Goal: Information Seeking & Learning: Learn about a topic

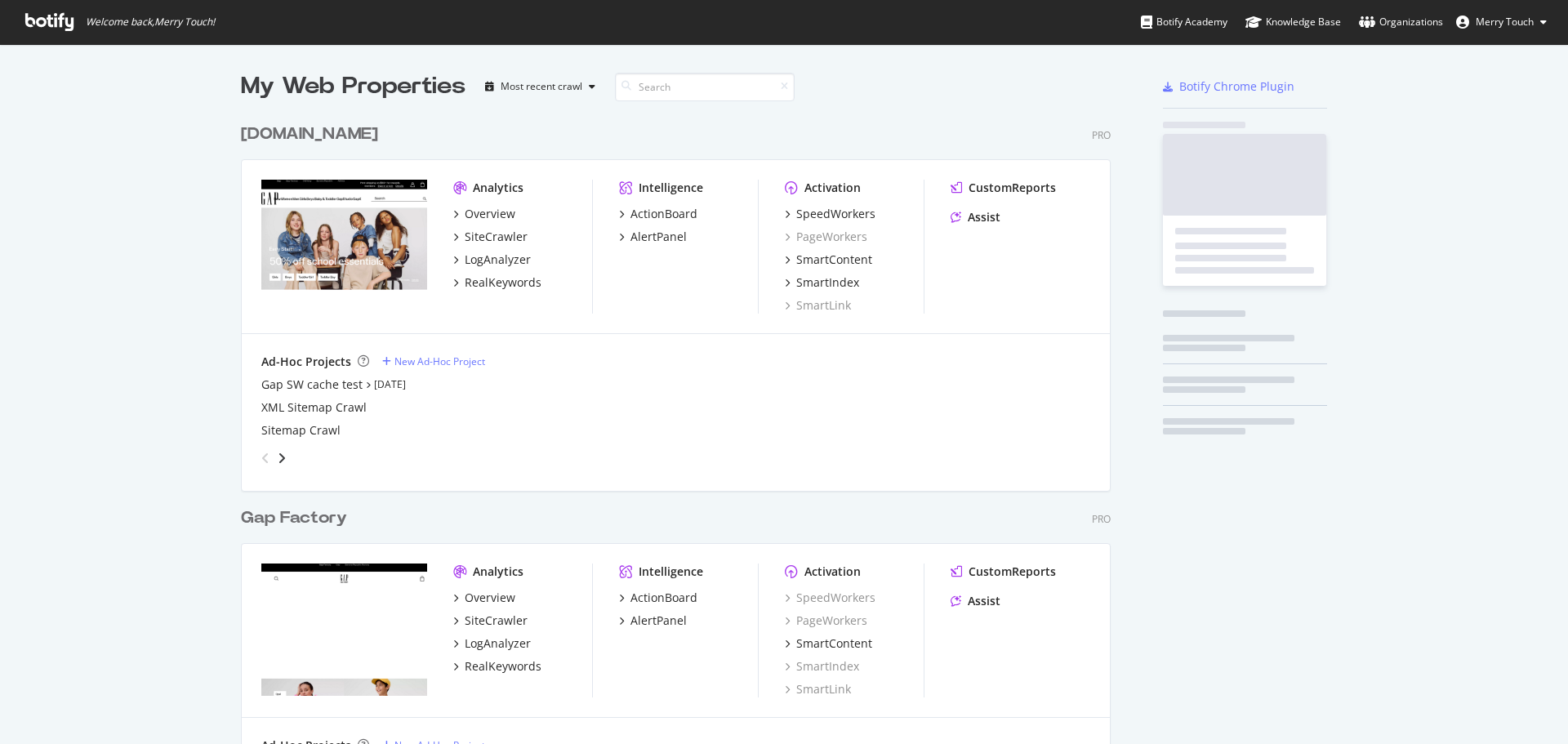
scroll to position [1870, 870]
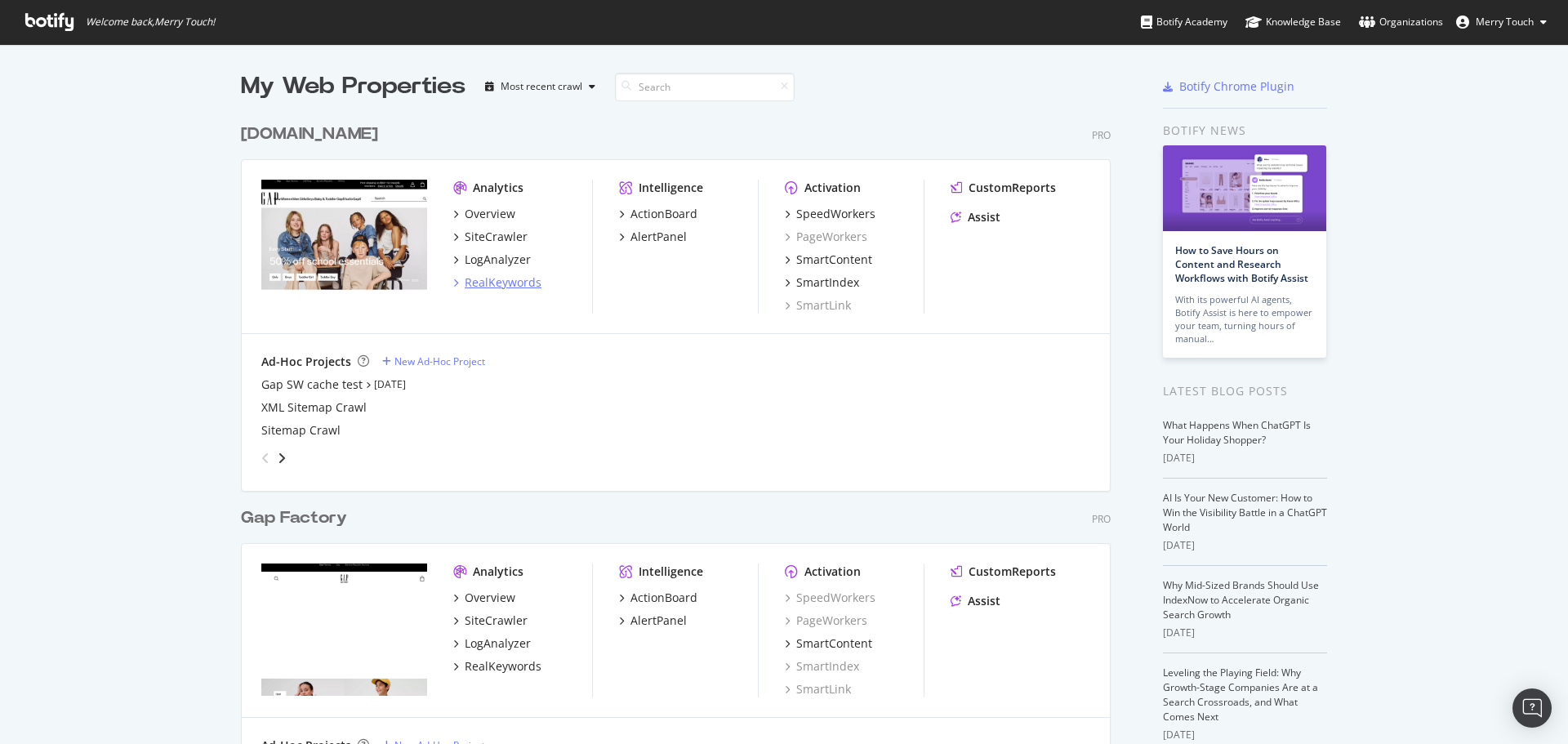
click at [488, 276] on div "RealKeywords" at bounding box center [503, 283] width 77 height 17
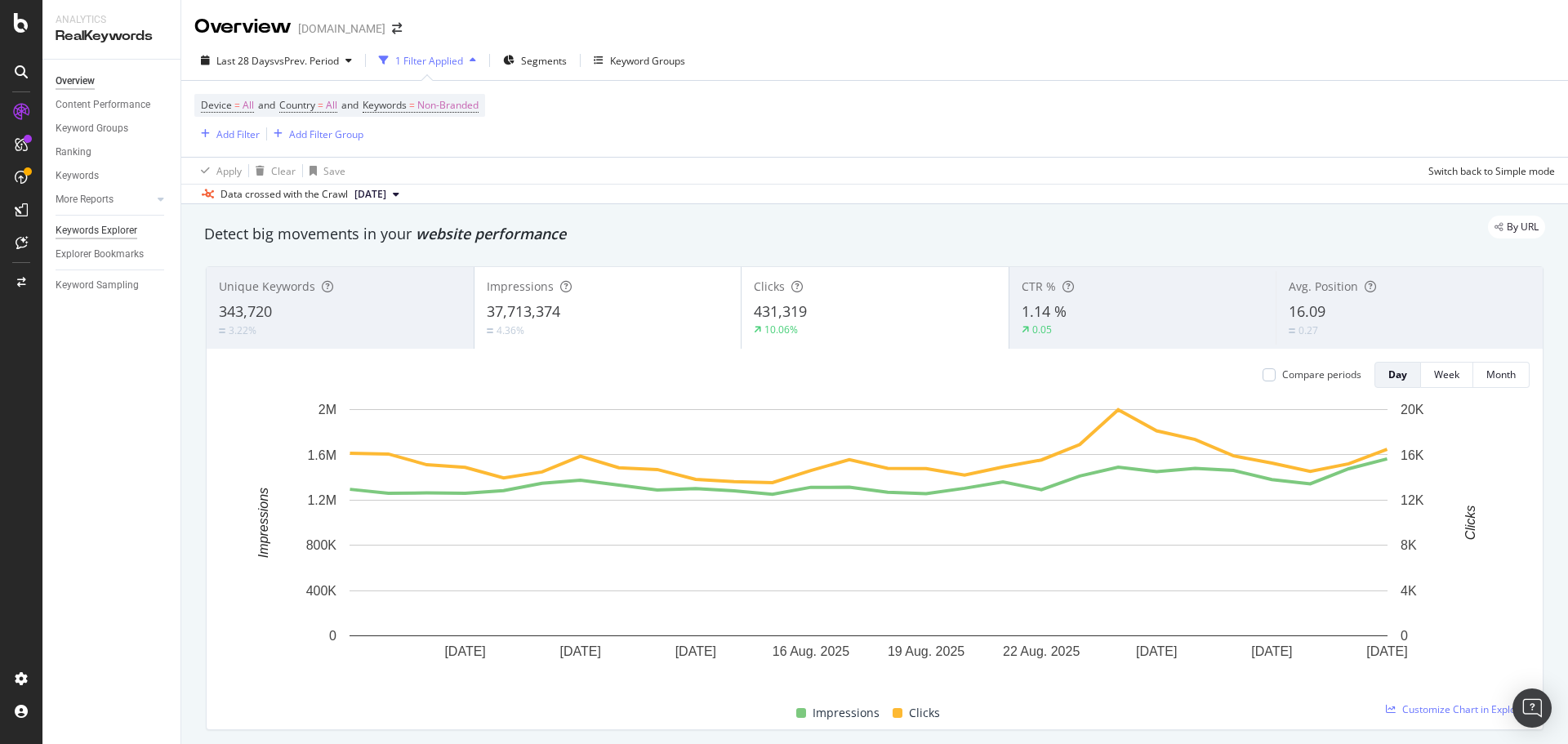
click at [113, 234] on div "Keywords Explorer" at bounding box center [96, 230] width 82 height 17
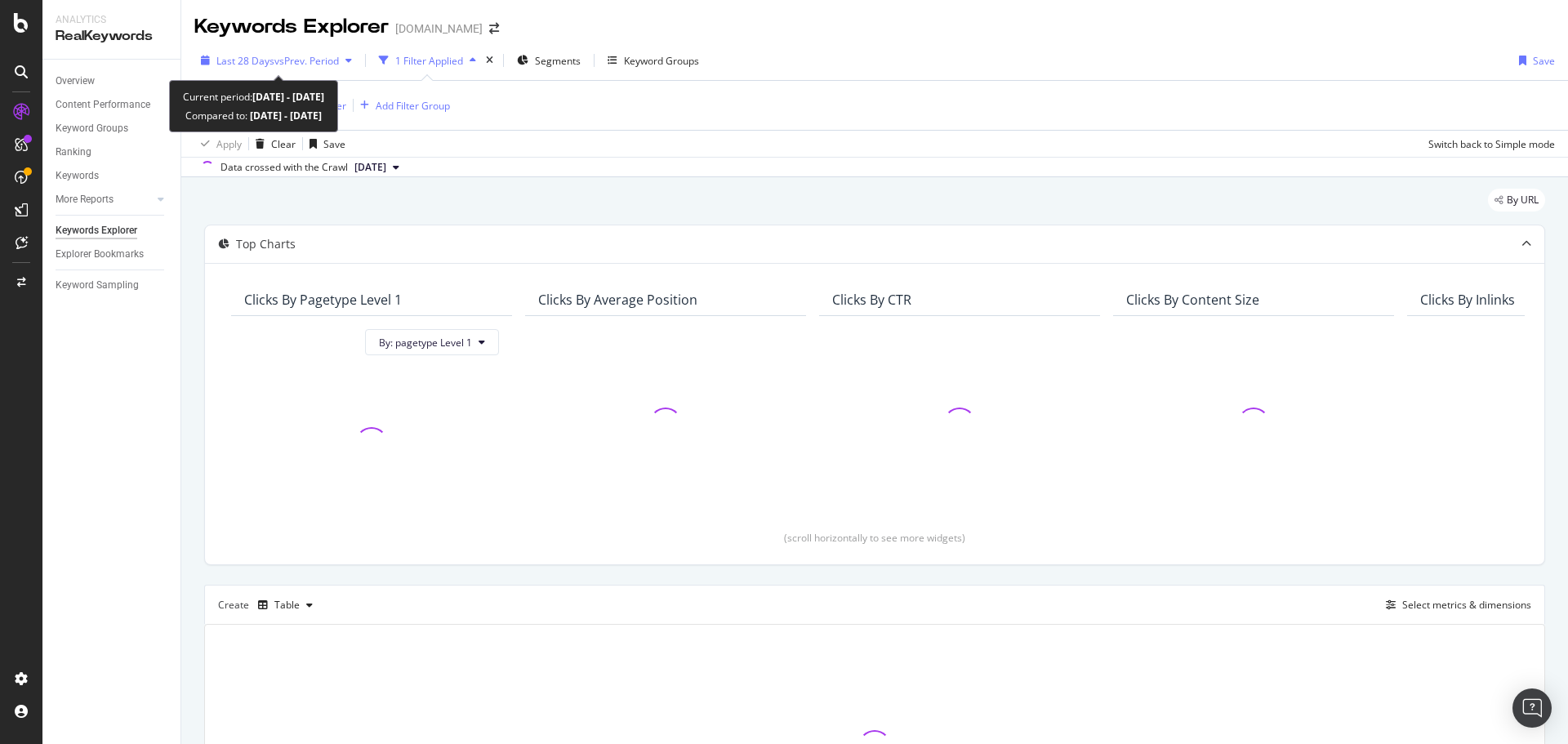
click at [259, 63] on span "Last 28 Days" at bounding box center [245, 60] width 58 height 14
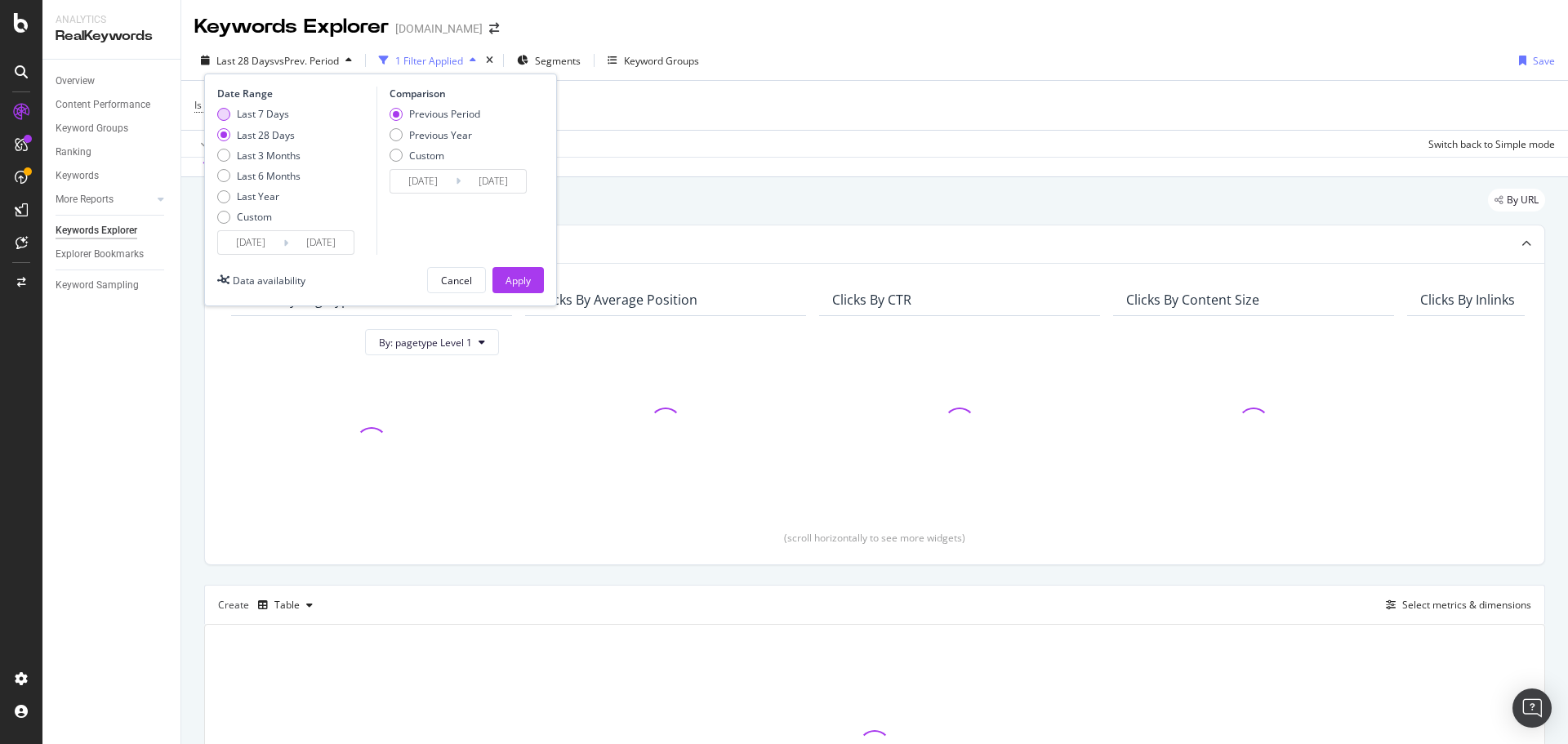
click at [249, 115] on div "Last 7 Days" at bounding box center [263, 114] width 52 height 14
type input "[DATE]"
click at [456, 132] on div "Previous Year" at bounding box center [441, 135] width 63 height 14
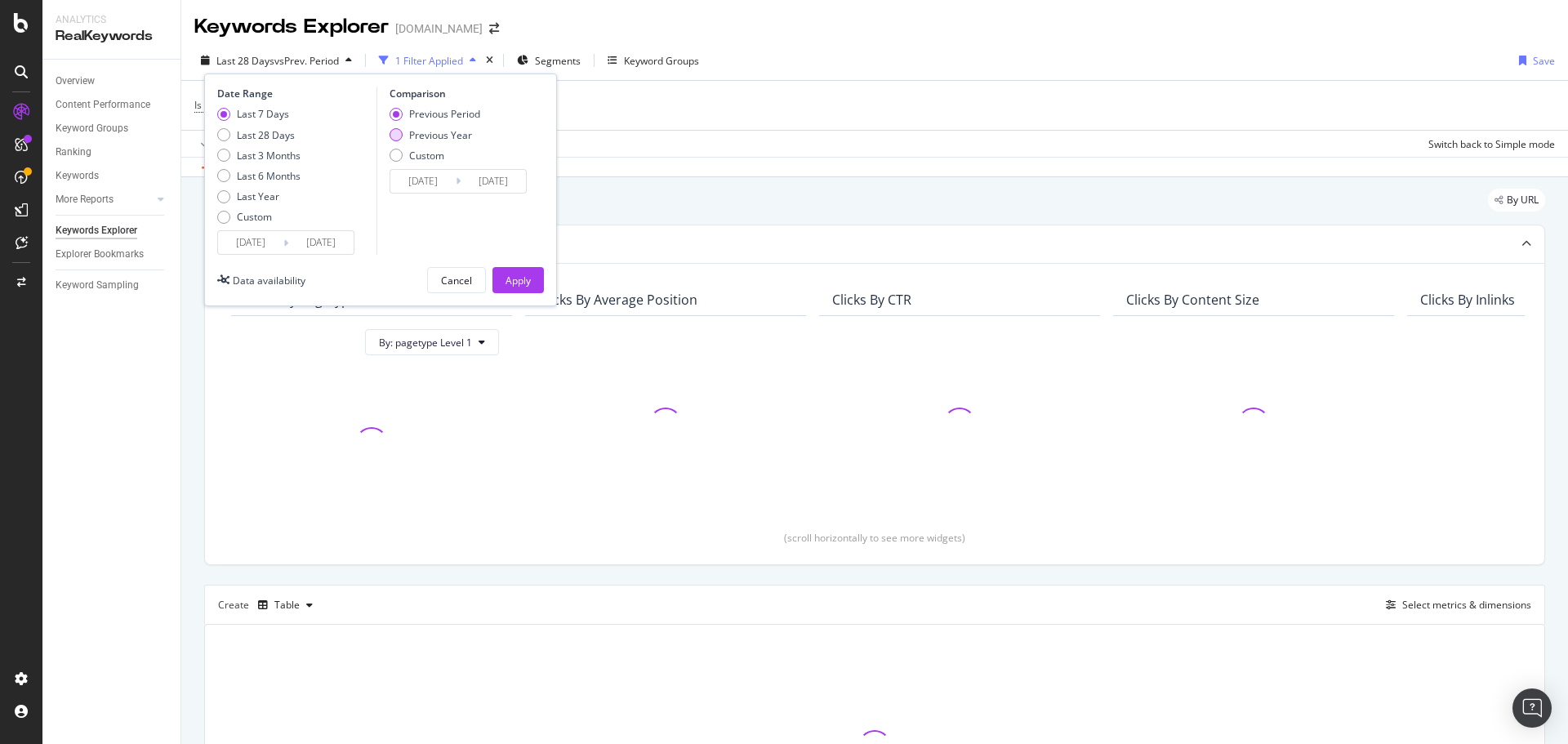
type input "[DATE]"
click at [521, 279] on div "Apply" at bounding box center [518, 280] width 25 height 24
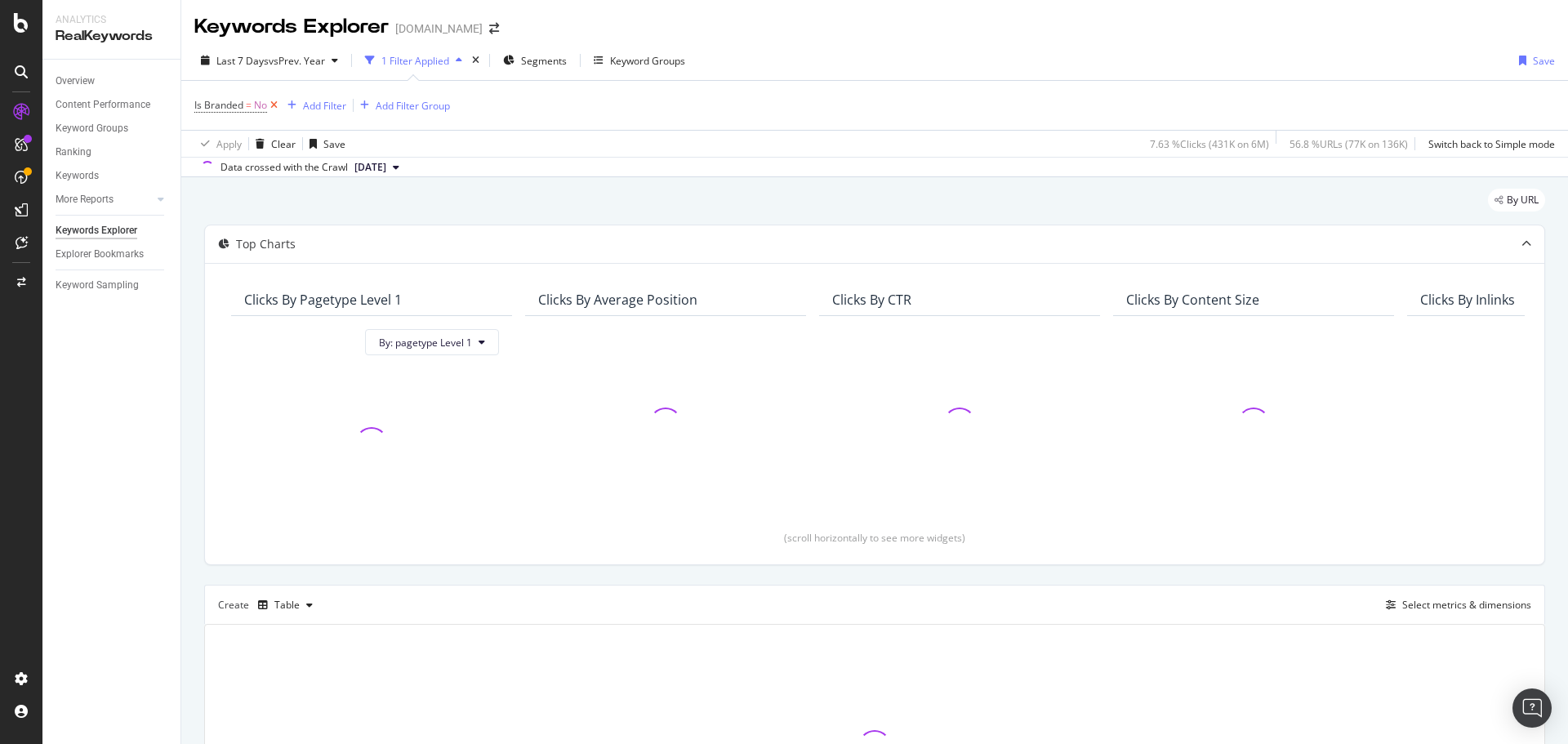
click at [277, 105] on icon at bounding box center [274, 106] width 14 height 17
click at [493, 54] on span "Segments" at bounding box center [490, 60] width 46 height 14
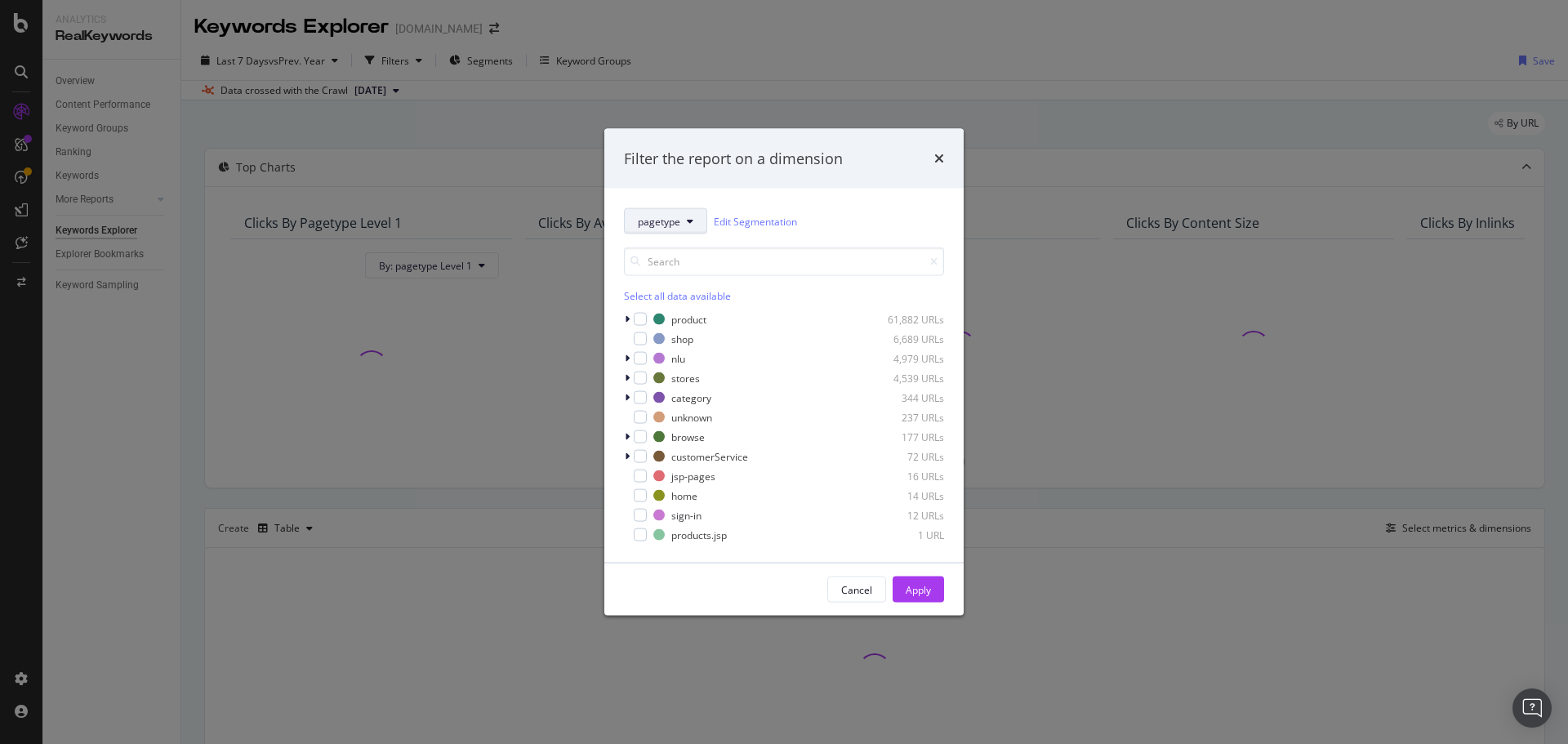
click at [658, 222] on span "pagetype" at bounding box center [659, 220] width 43 height 14
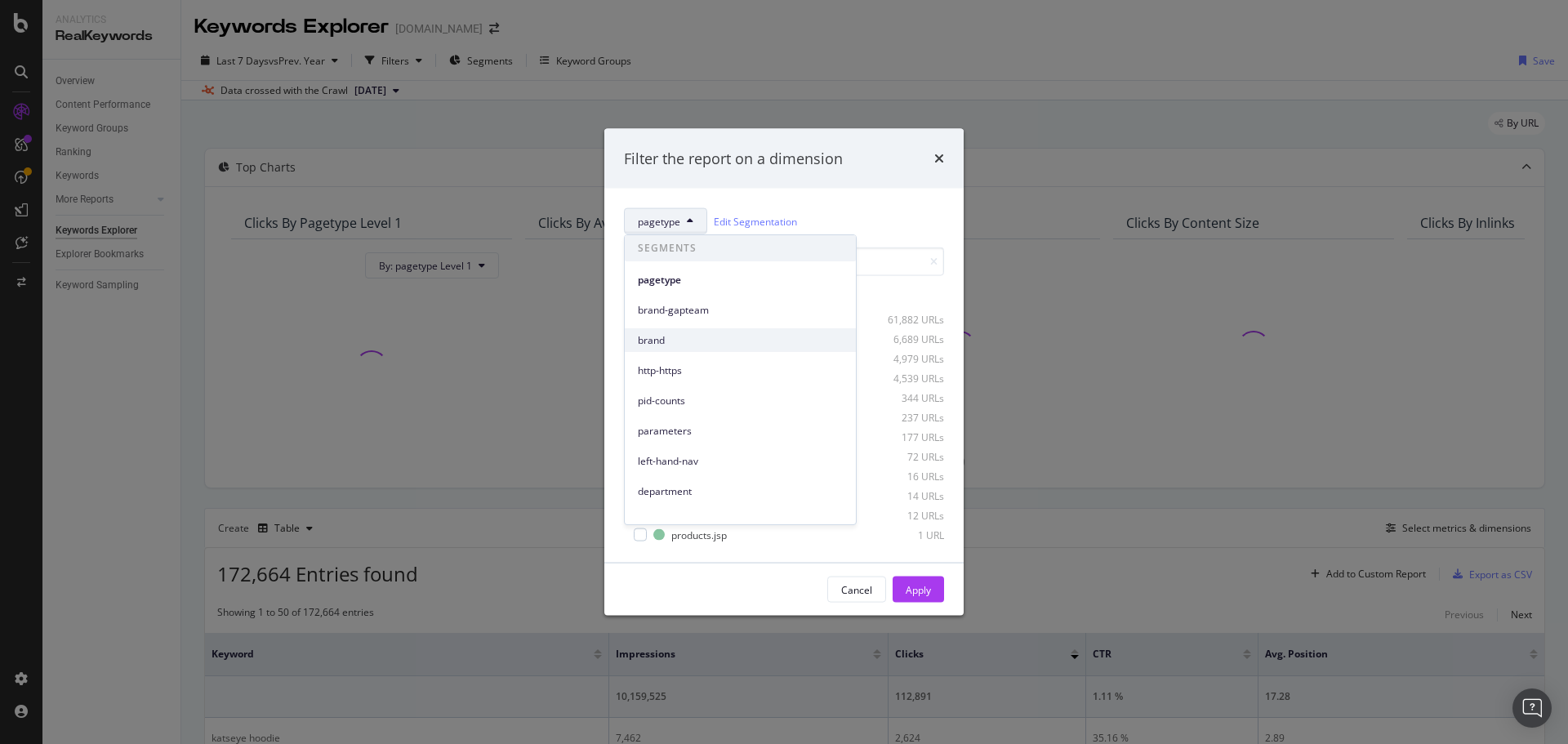
click at [656, 340] on span "brand" at bounding box center [740, 341] width 205 height 15
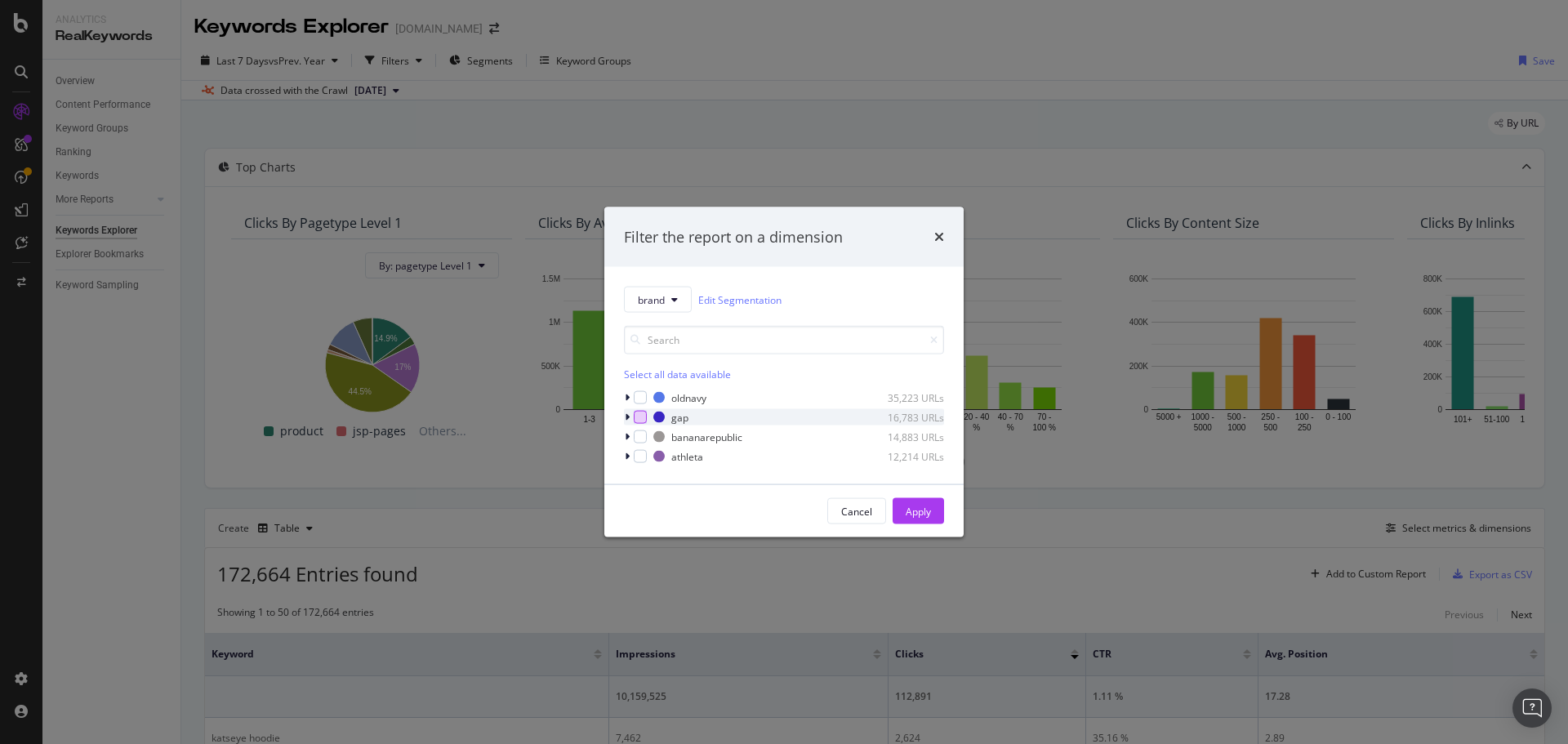
click at [643, 419] on div "modal" at bounding box center [641, 417] width 13 height 13
click at [934, 514] on button "Apply" at bounding box center [918, 511] width 51 height 26
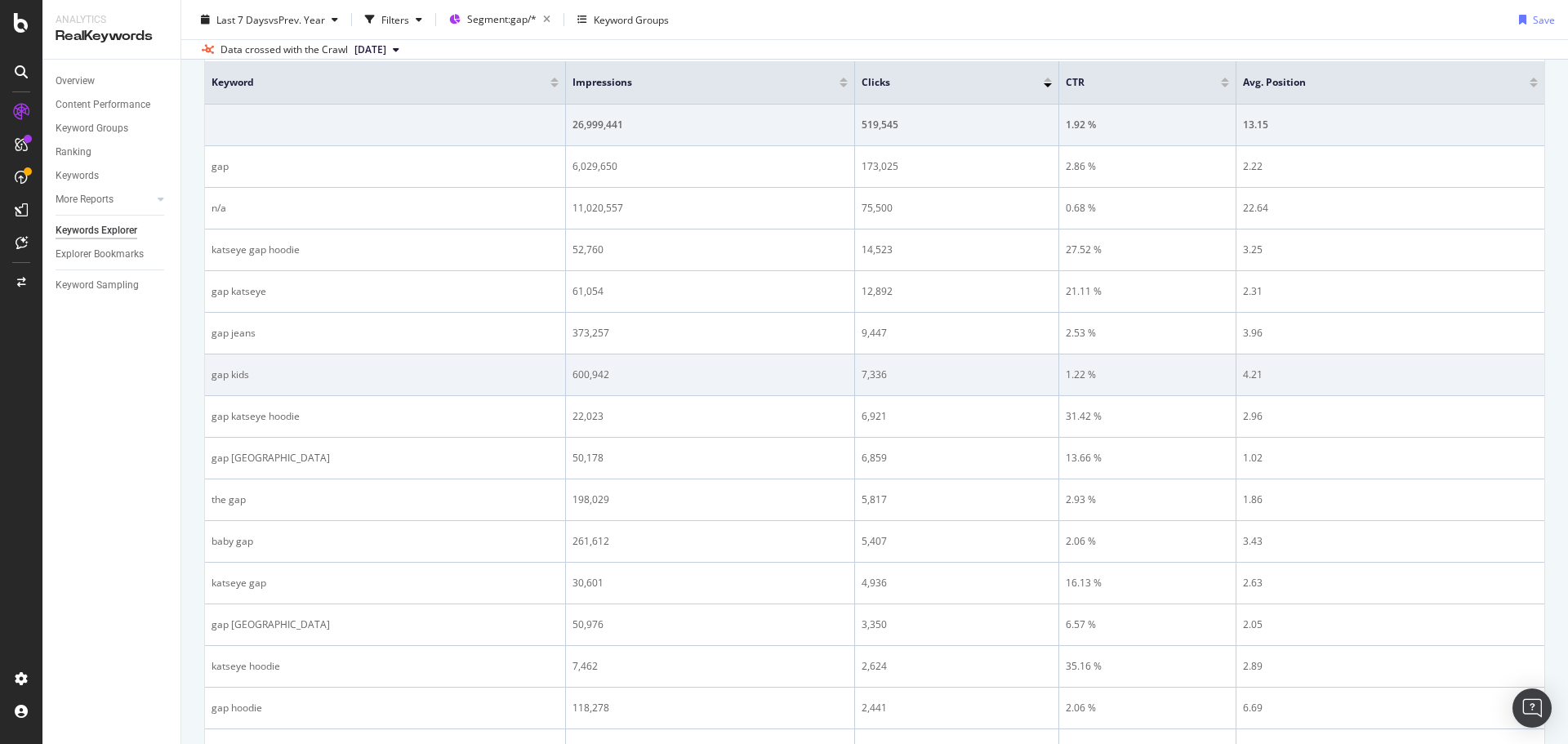
scroll to position [327, 0]
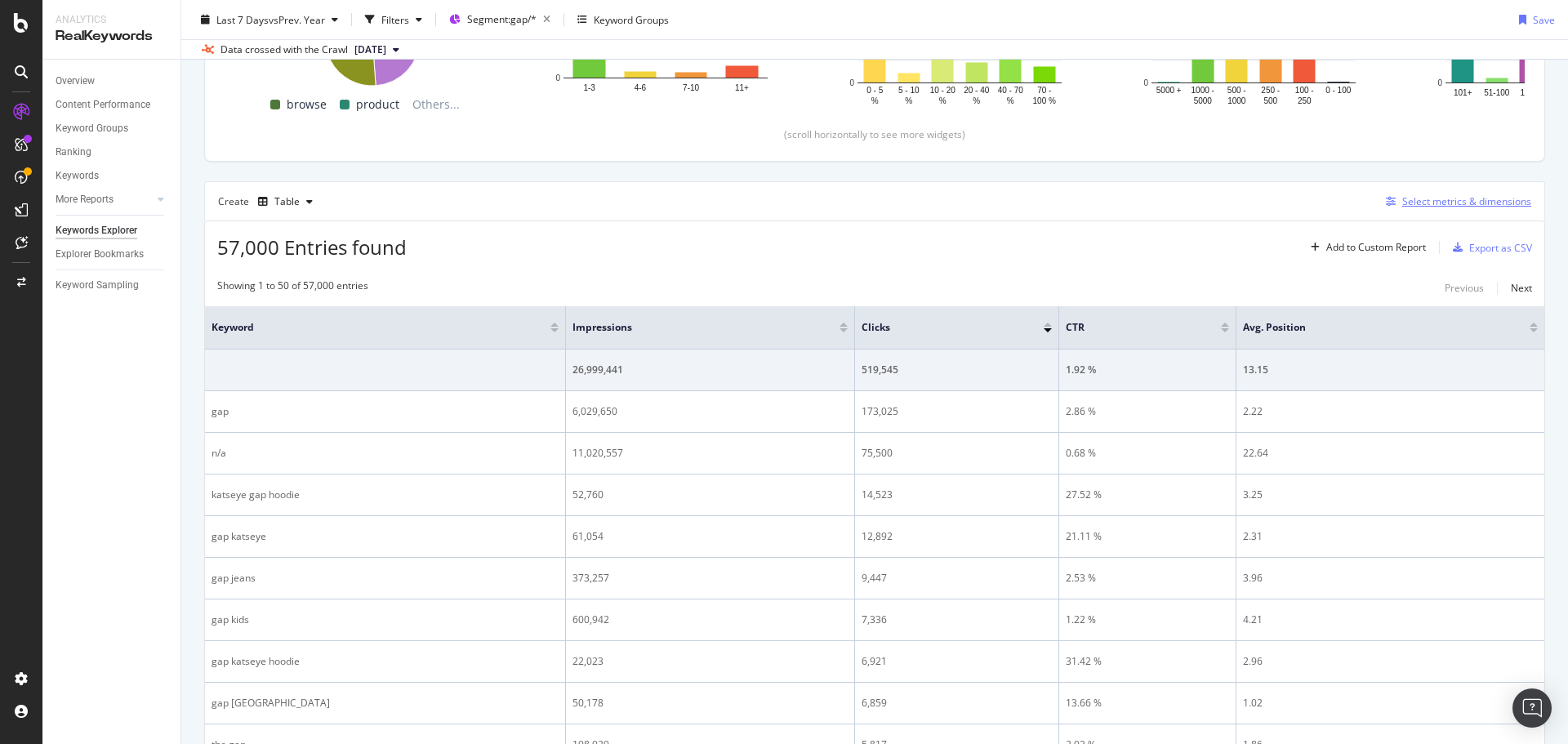
click at [1416, 204] on div "Select metrics & dimensions" at bounding box center [1467, 201] width 129 height 14
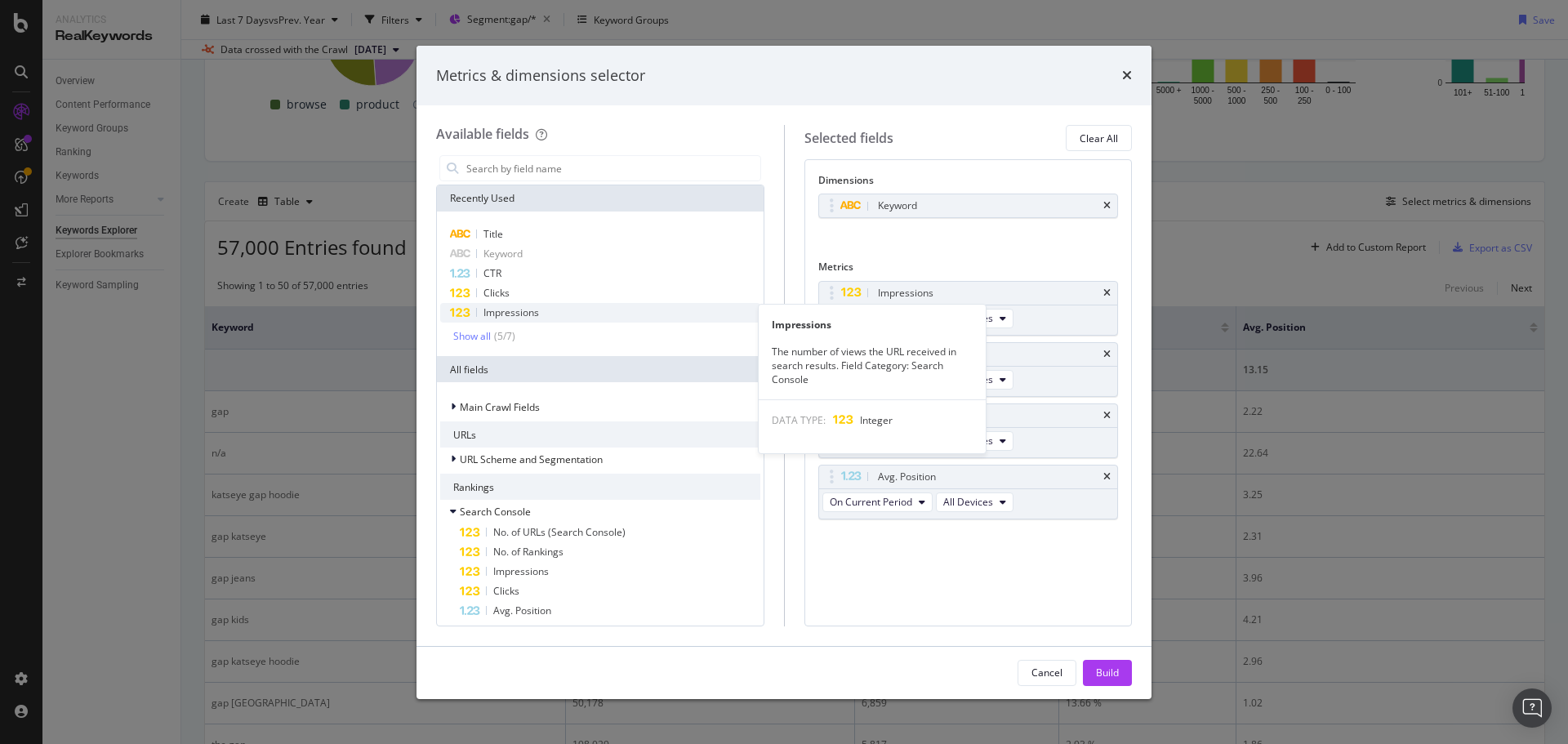
click at [521, 317] on span "Impressions" at bounding box center [511, 313] width 55 height 14
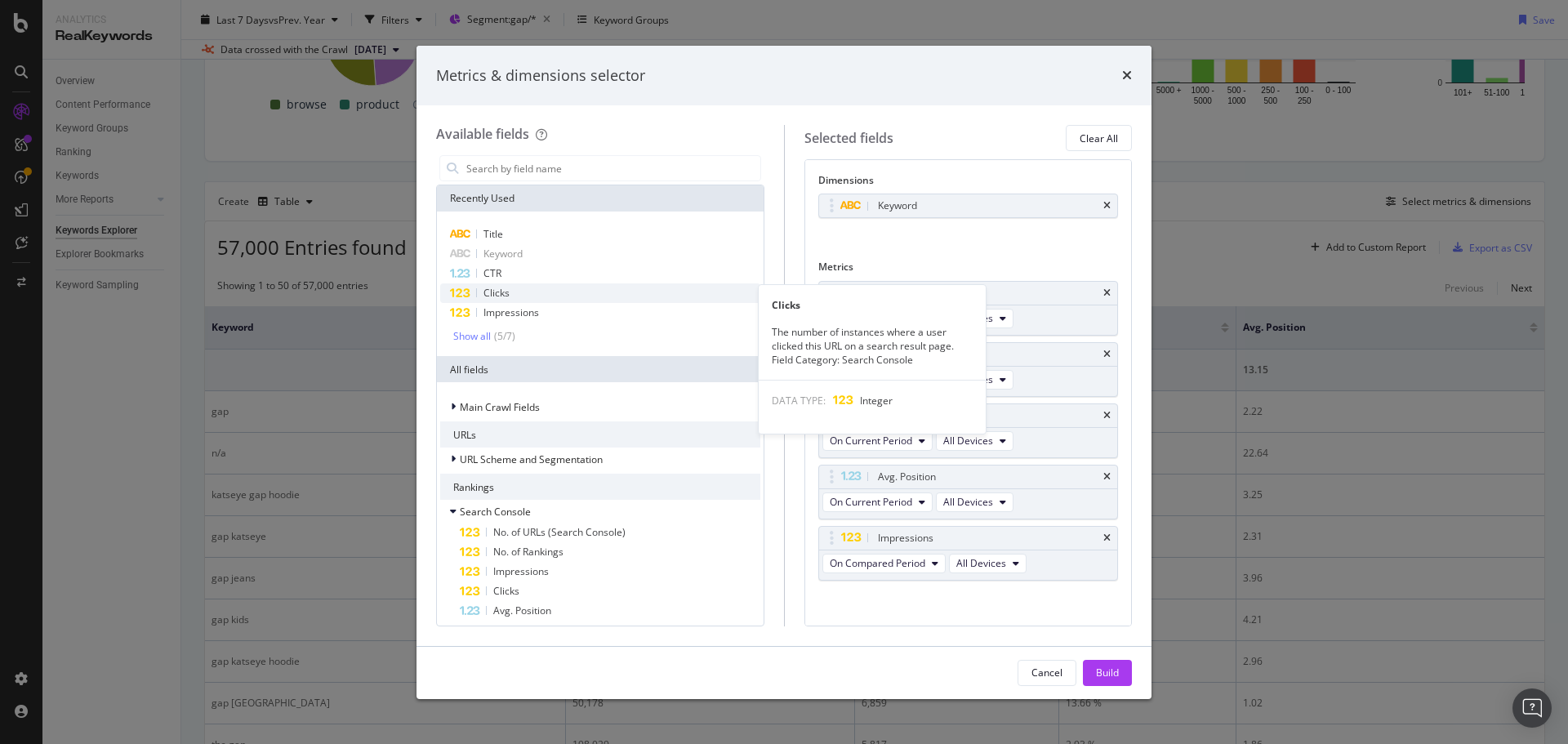
click at [515, 292] on div "Clicks" at bounding box center [601, 292] width 320 height 19
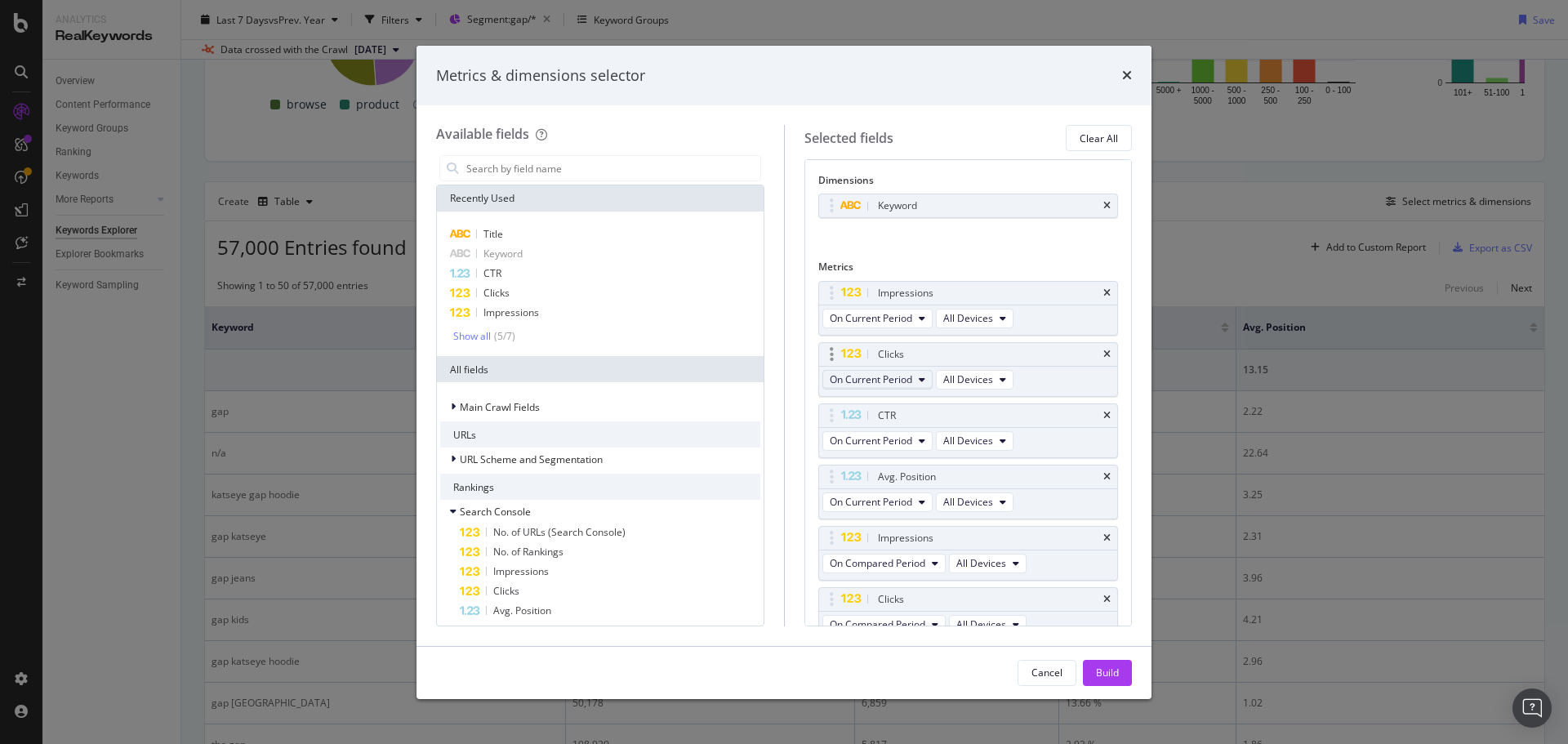
scroll to position [17, 0]
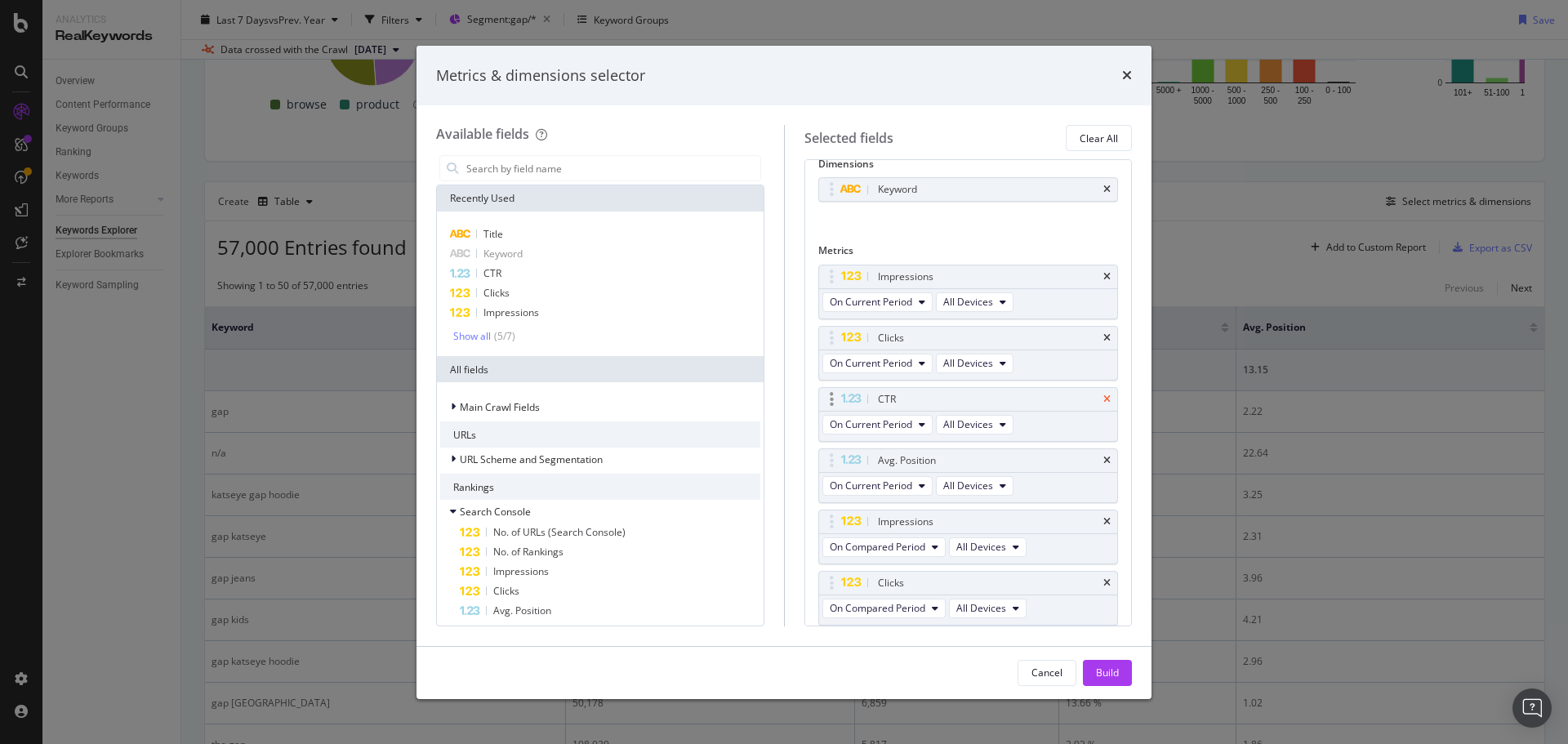
click at [1103, 399] on icon "times" at bounding box center [1106, 400] width 8 height 10
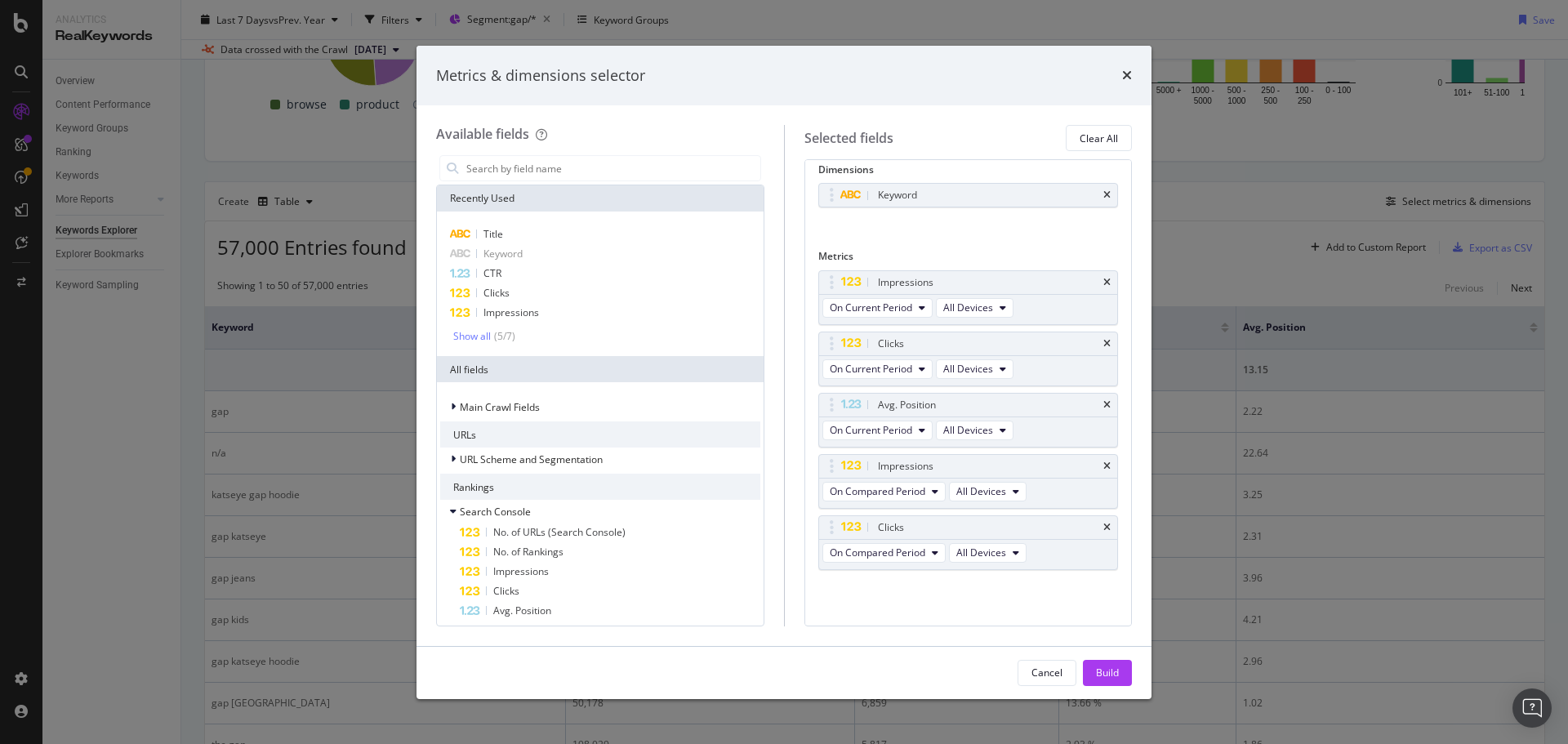
scroll to position [11, 0]
click at [1103, 408] on icon "times" at bounding box center [1106, 406] width 8 height 10
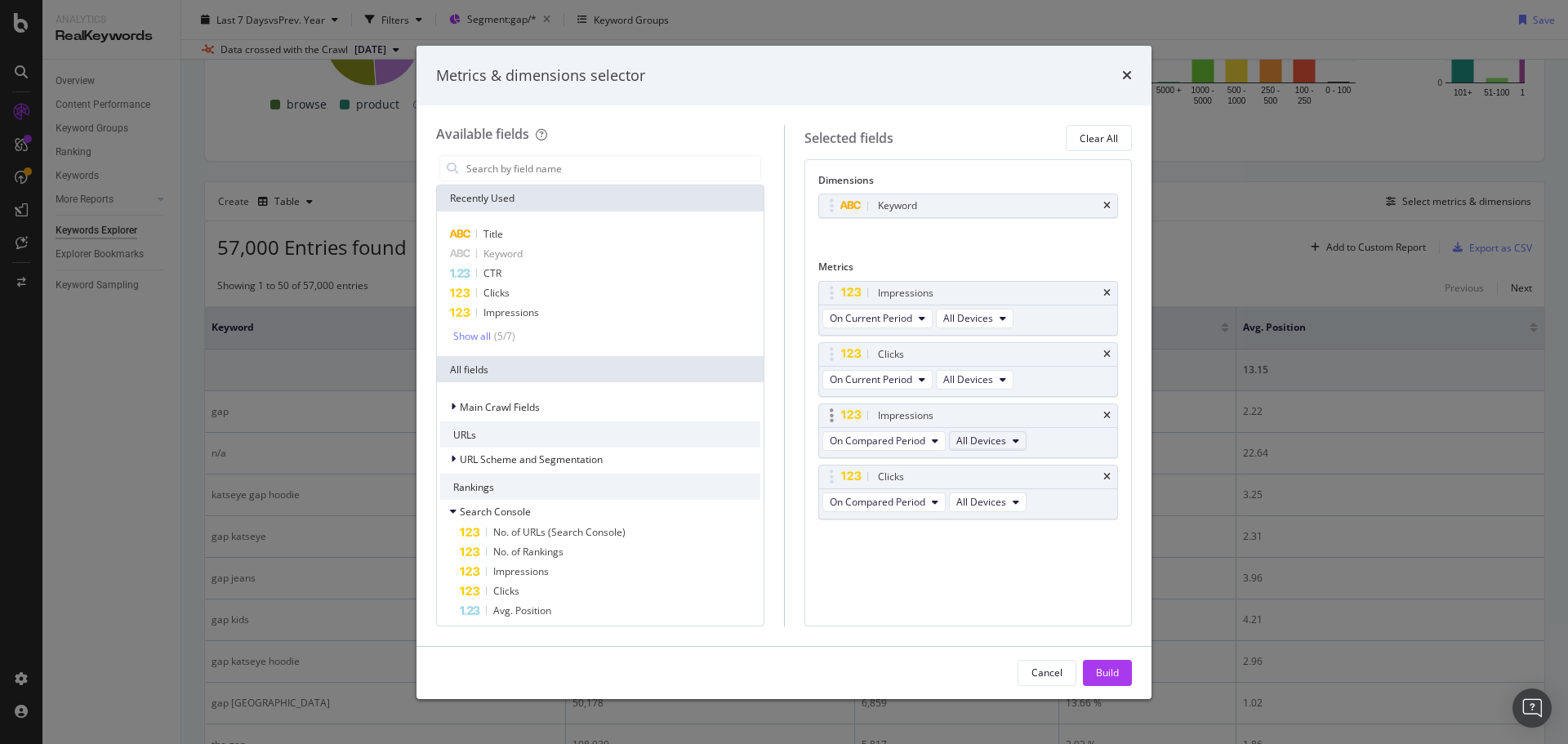
scroll to position [0, 0]
drag, startPoint x: 833, startPoint y: 418, endPoint x: 828, endPoint y: 348, distance: 70.2
click at [828, 348] on body "Analytics RealKeywords Overview Content Performance Keyword Groups Ranking Keyw…" at bounding box center [784, 372] width 1568 height 744
click at [885, 380] on span "On Compared Period" at bounding box center [878, 380] width 95 height 14
click at [952, 468] on span "Diff. between Periods - Percentage" at bounding box center [916, 470] width 157 height 15
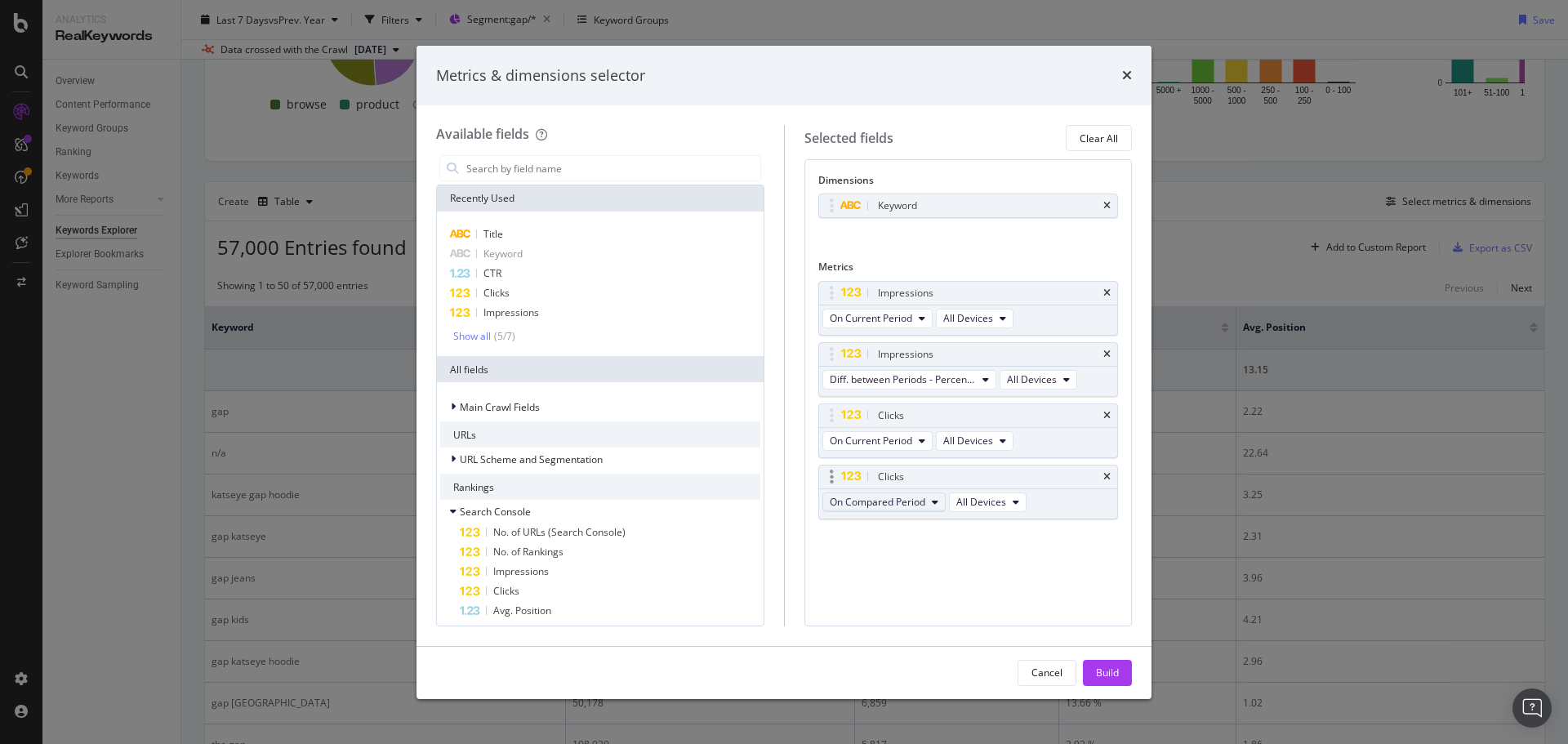
click at [904, 505] on span "On Compared Period" at bounding box center [878, 502] width 95 height 14
click at [926, 581] on div "Diff. between Periods - Percentage" at bounding box center [915, 592] width 183 height 23
click at [1112, 669] on div "Build" at bounding box center [1107, 673] width 23 height 14
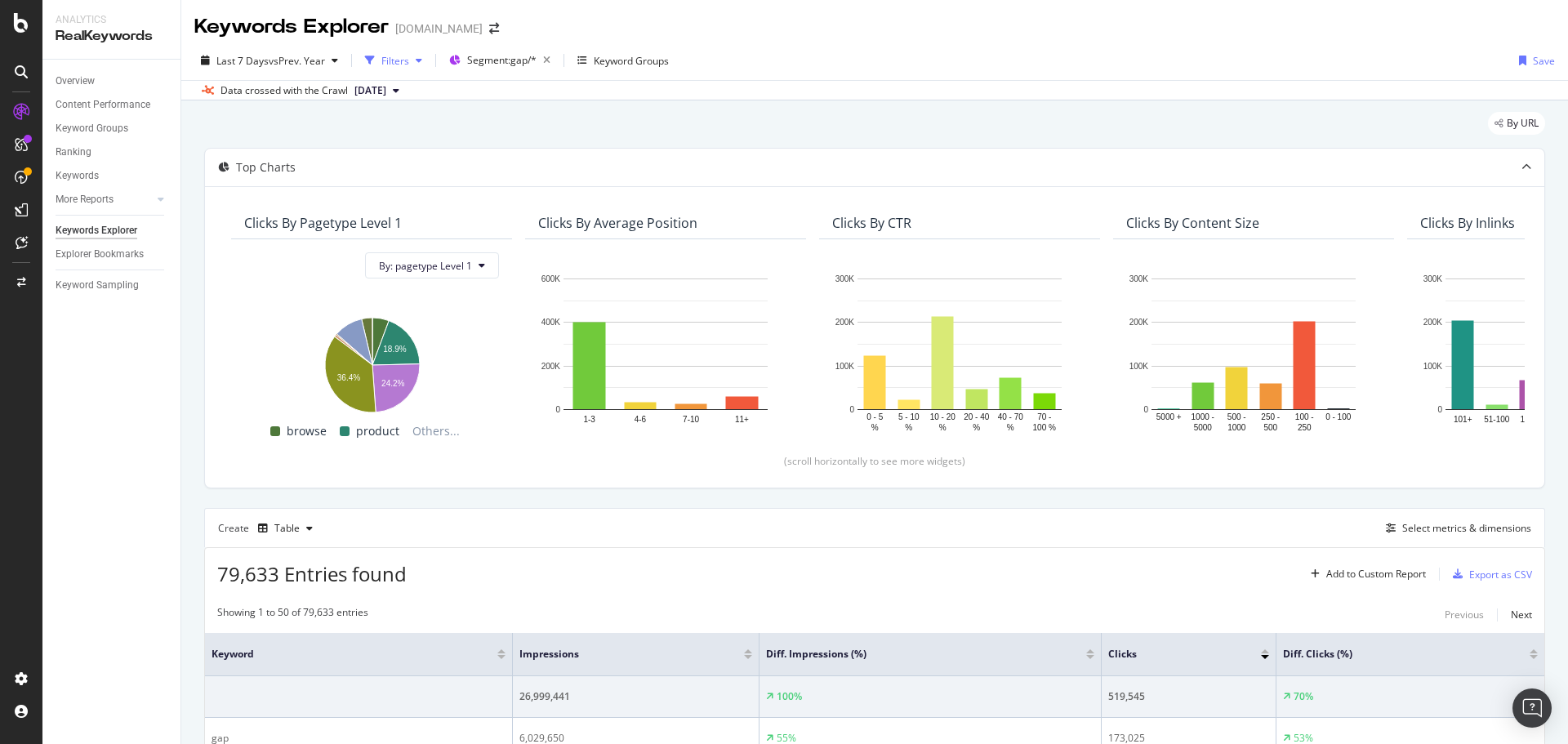
click at [395, 65] on div "Filters" at bounding box center [395, 60] width 28 height 14
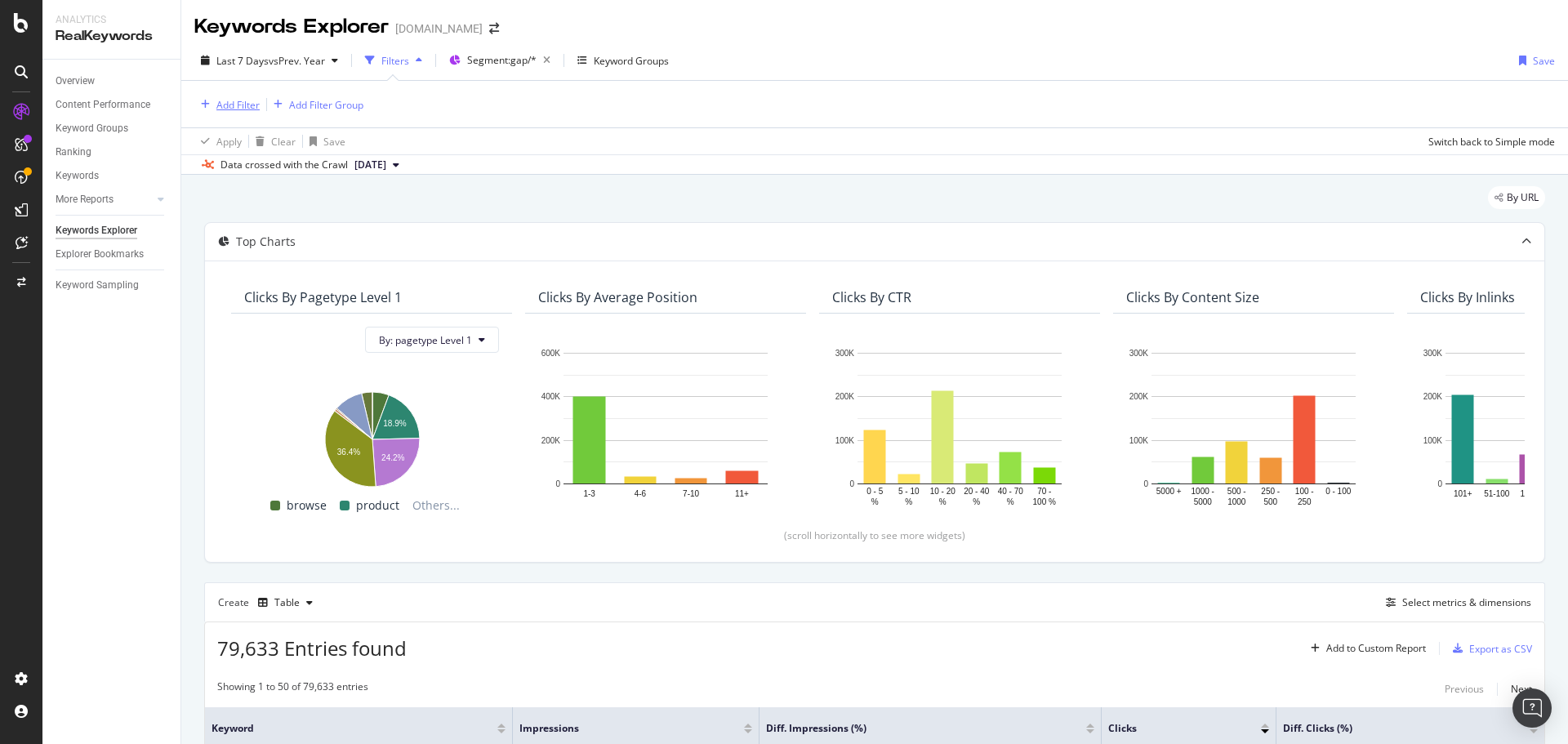
click at [238, 110] on div "Add Filter" at bounding box center [238, 105] width 44 height 14
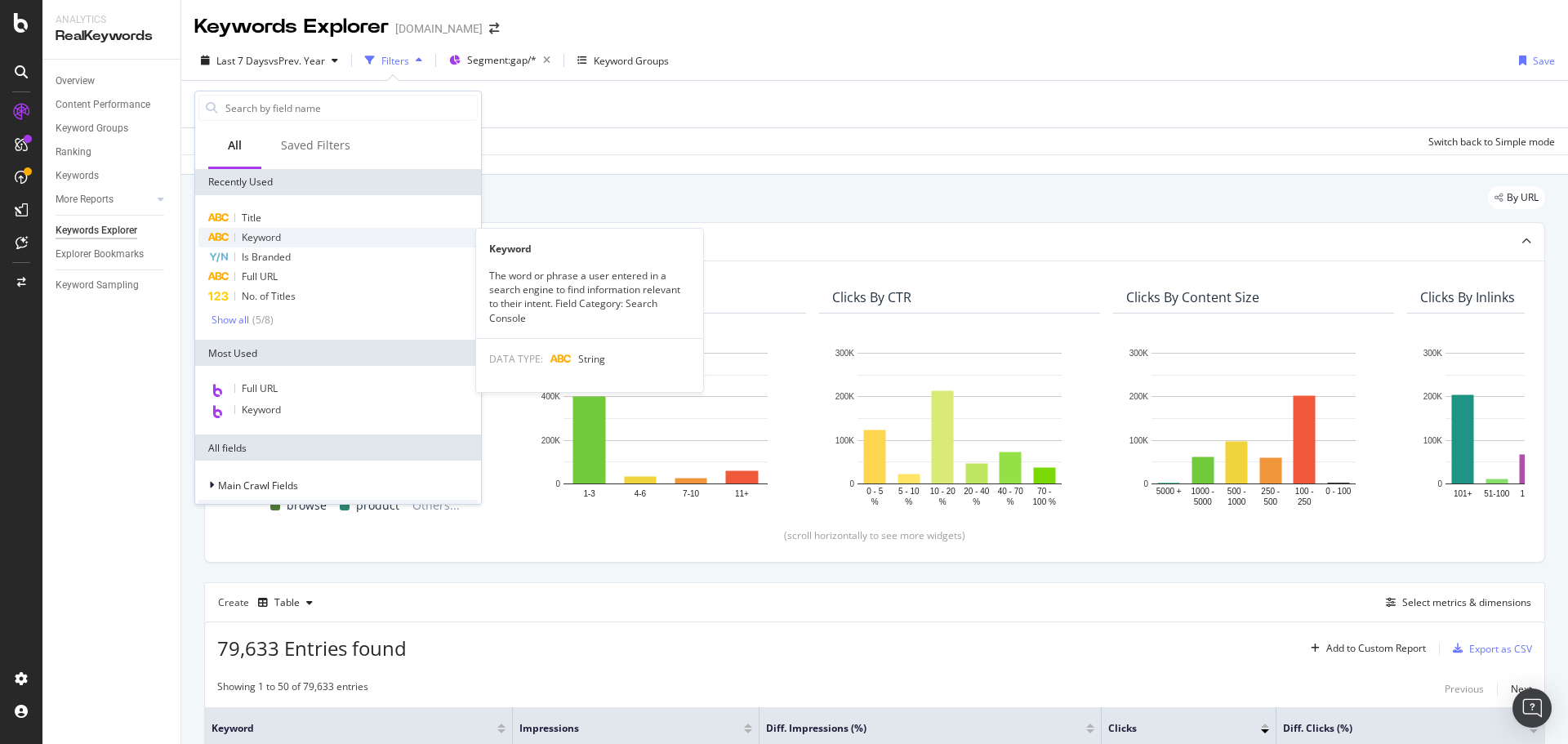
click at [248, 238] on span "Keyword" at bounding box center [261, 237] width 39 height 14
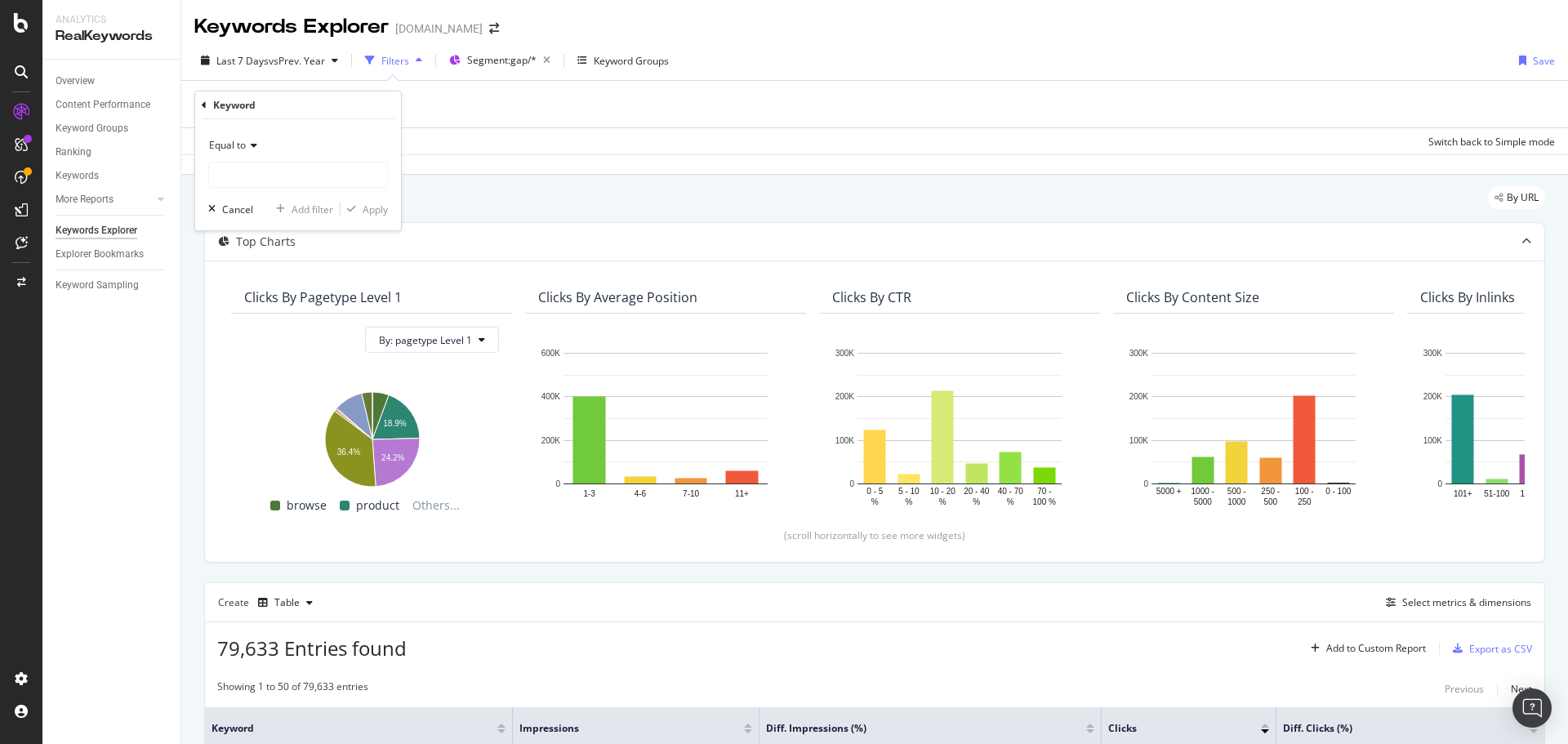
click at [250, 144] on icon at bounding box center [252, 146] width 12 height 10
click at [270, 301] on div "Contains" at bounding box center [300, 306] width 175 height 21
click at [286, 172] on input "text" at bounding box center [298, 174] width 178 height 26
type input "katseye"
click at [360, 208] on div "button" at bounding box center [352, 209] width 22 height 10
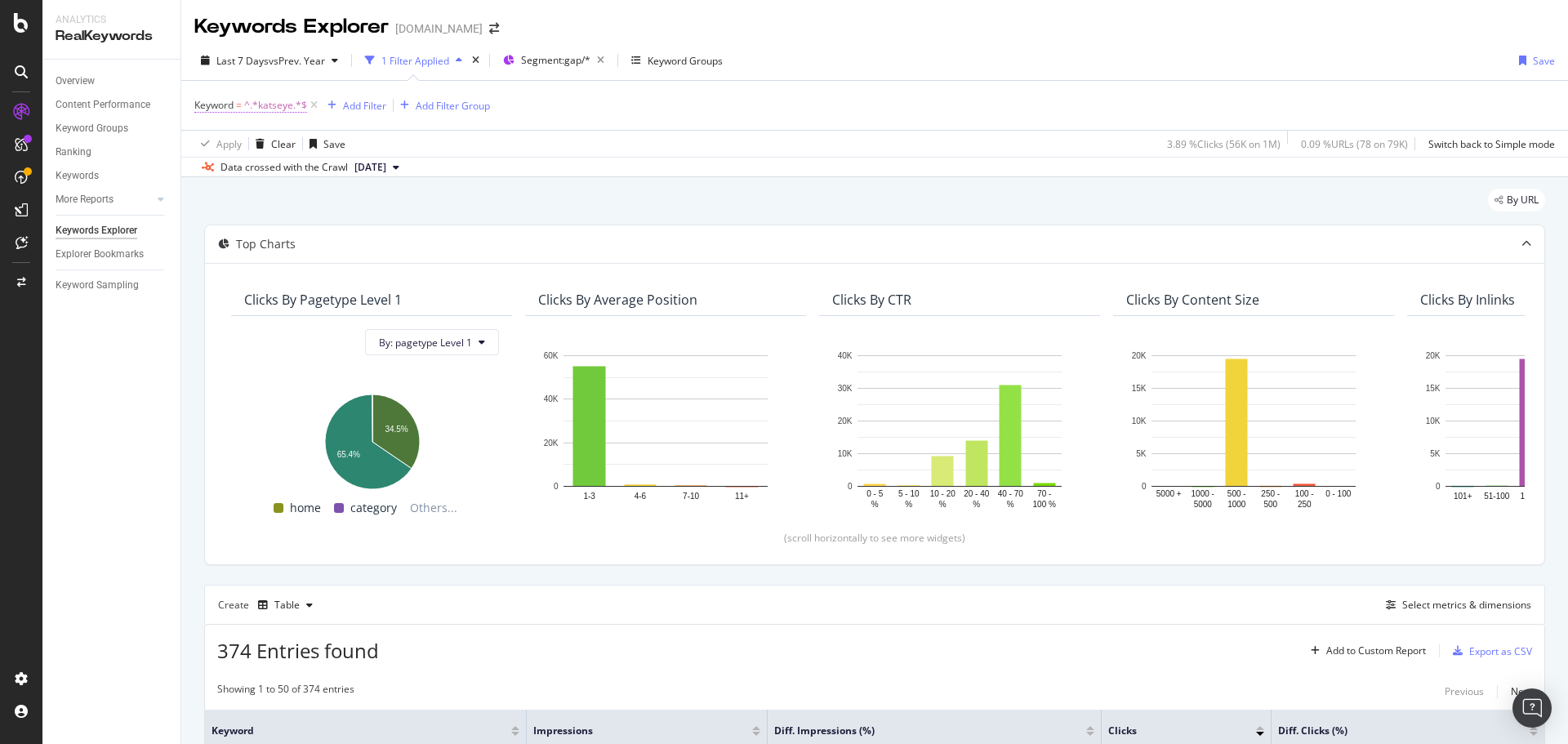
click at [227, 107] on span "Keyword" at bounding box center [214, 105] width 39 height 14
click at [240, 157] on div "Contains" at bounding box center [298, 143] width 180 height 26
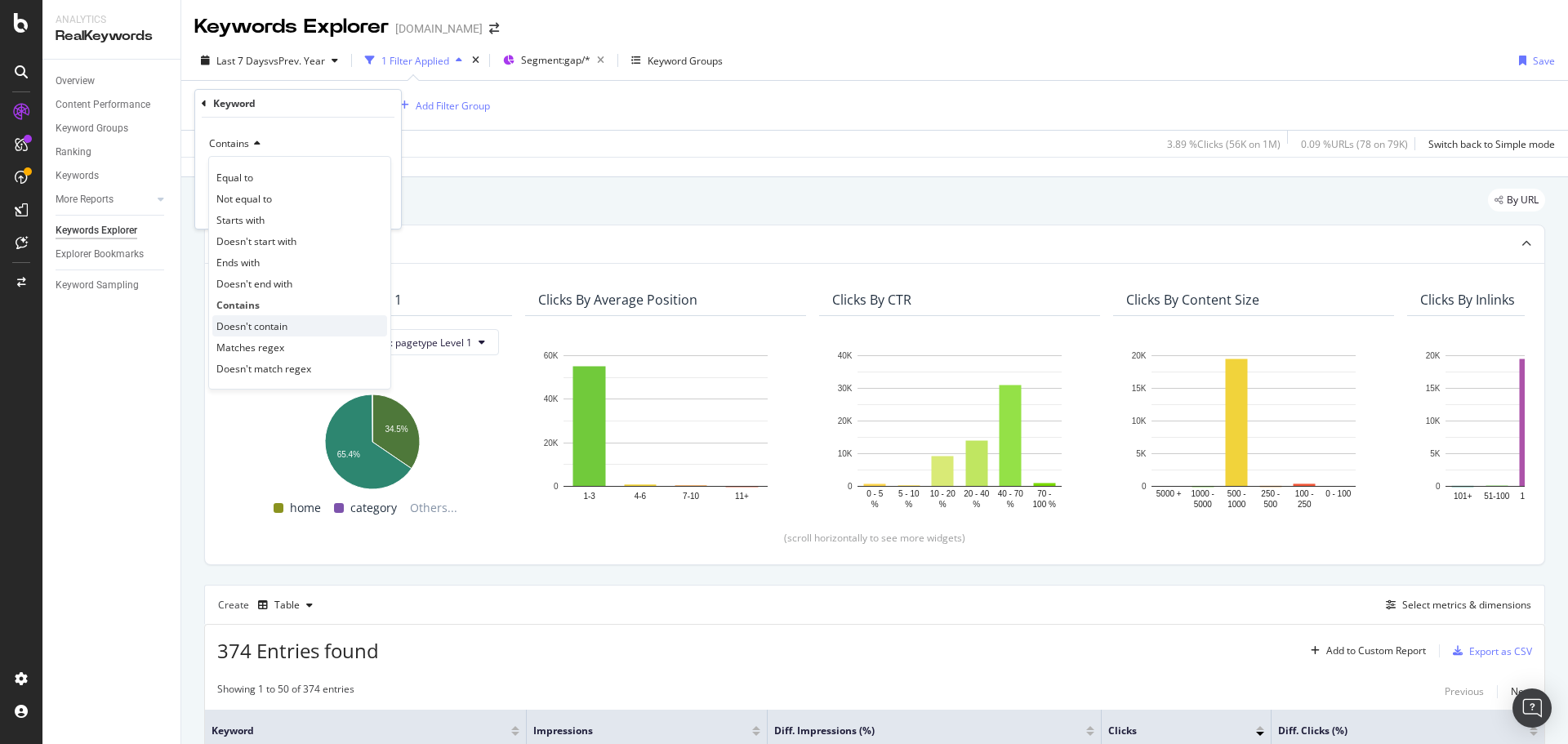
click at [285, 321] on span "Doesn't contain" at bounding box center [251, 326] width 71 height 14
click at [366, 207] on div "Apply" at bounding box center [375, 208] width 25 height 14
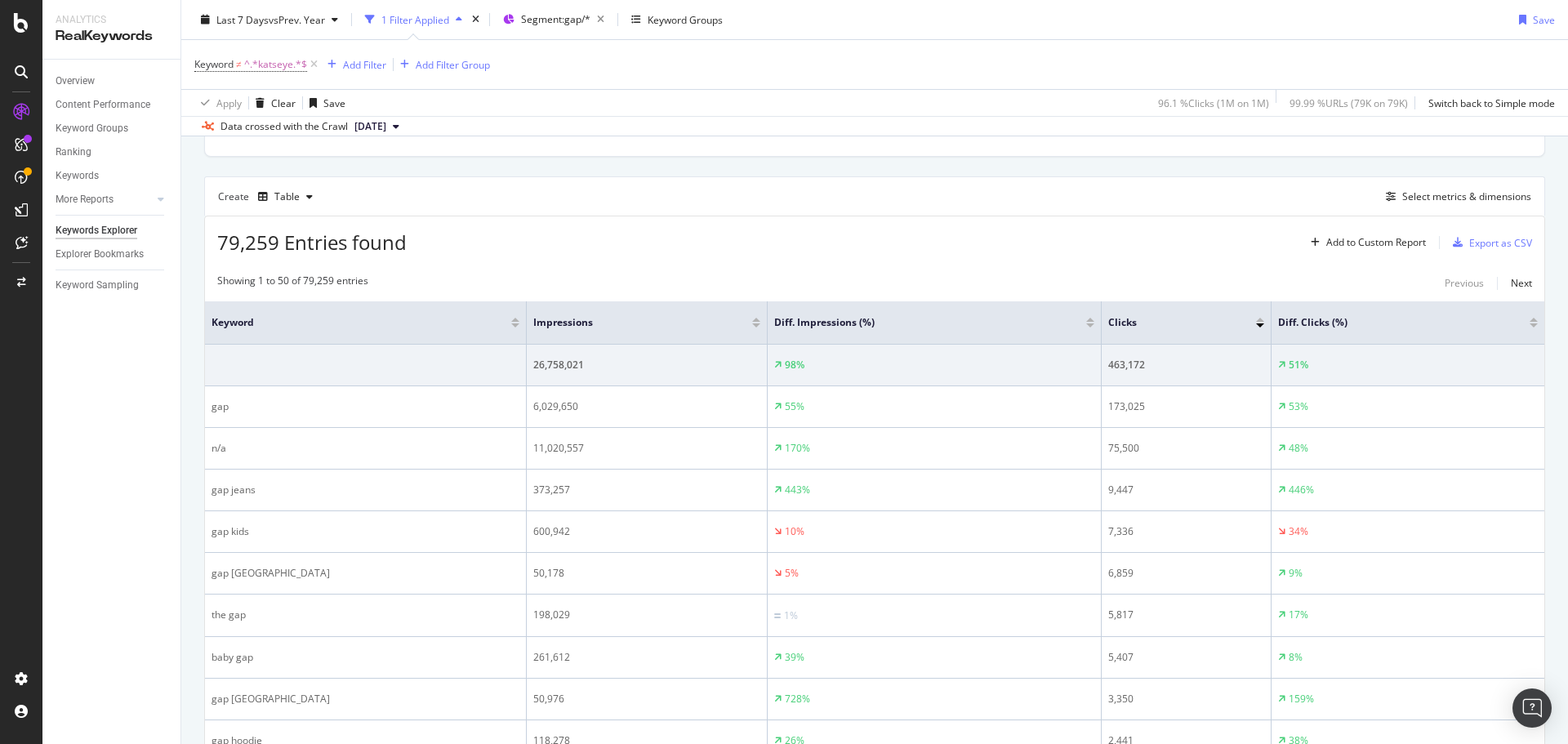
scroll to position [490, 0]
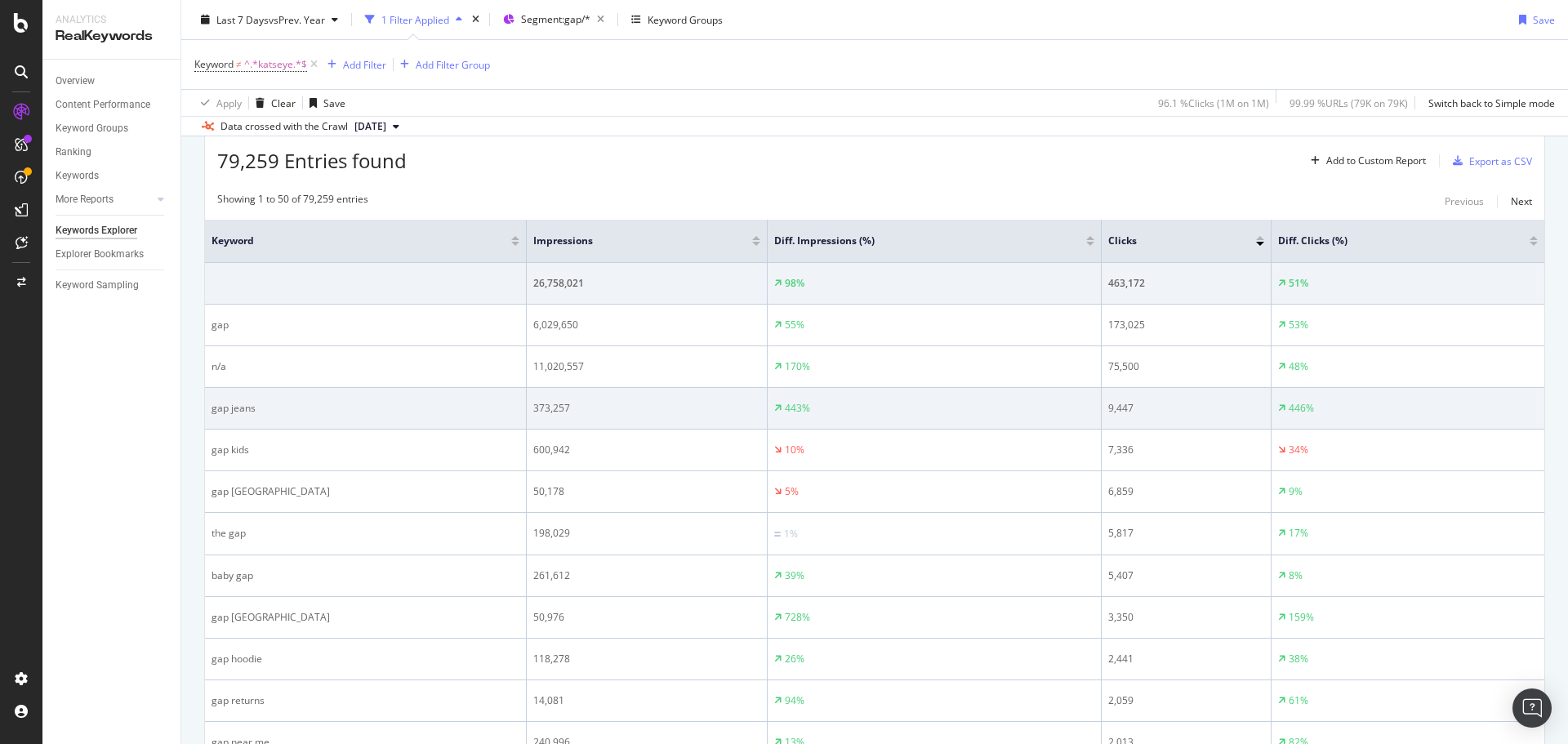
click at [277, 411] on div "gap jeans" at bounding box center [366, 409] width 308 height 15
